Goal: Transaction & Acquisition: Purchase product/service

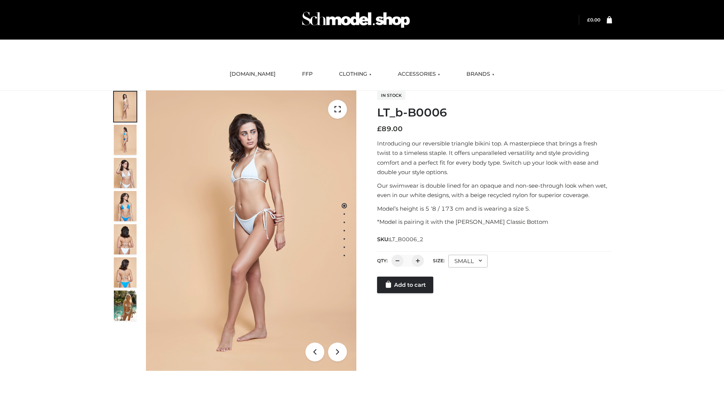
click at [406, 294] on link "Add to cart" at bounding box center [405, 285] width 56 height 17
